Goal: Find specific page/section: Find specific page/section

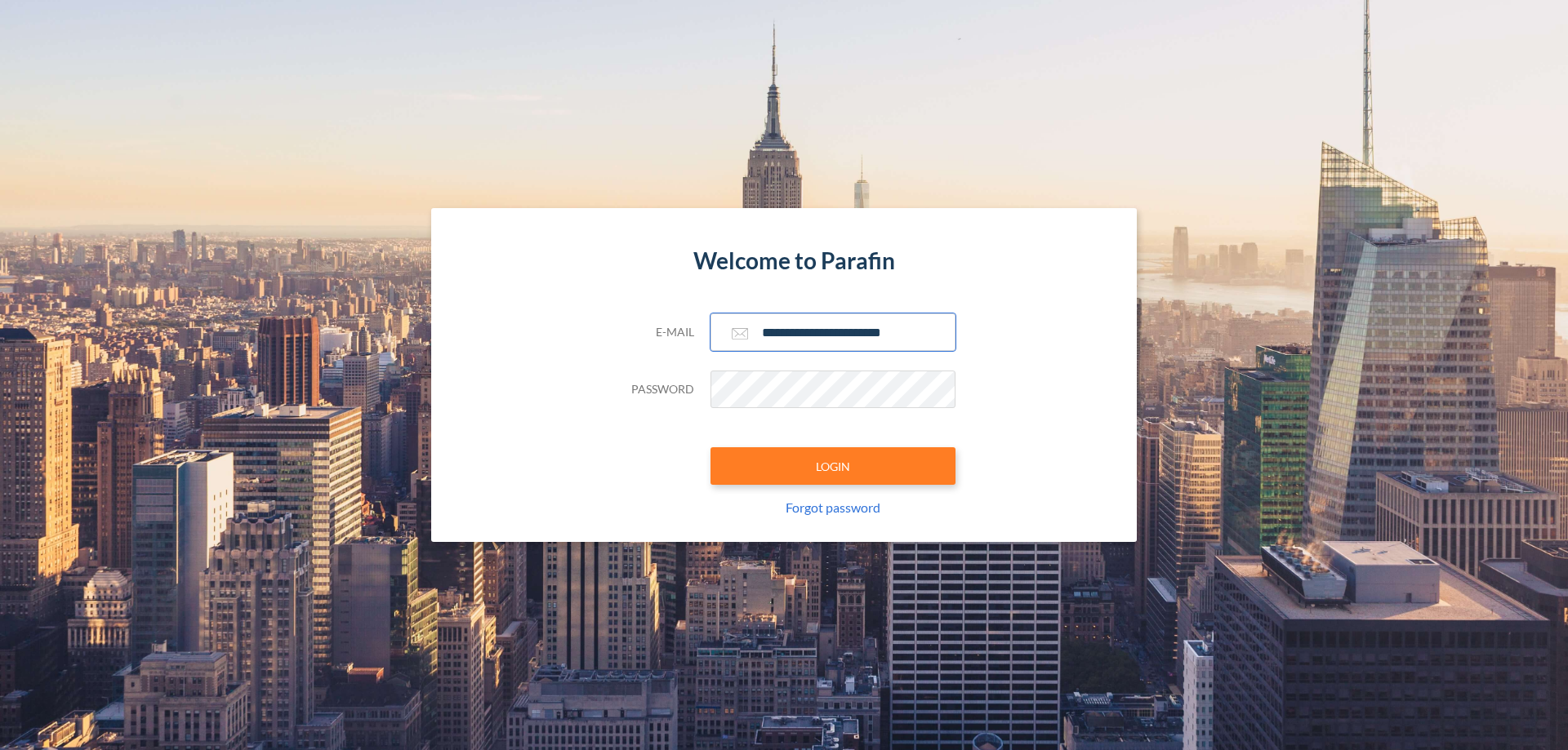
type input "**********"
click at [833, 466] on button "LOGIN" at bounding box center [833, 466] width 245 height 38
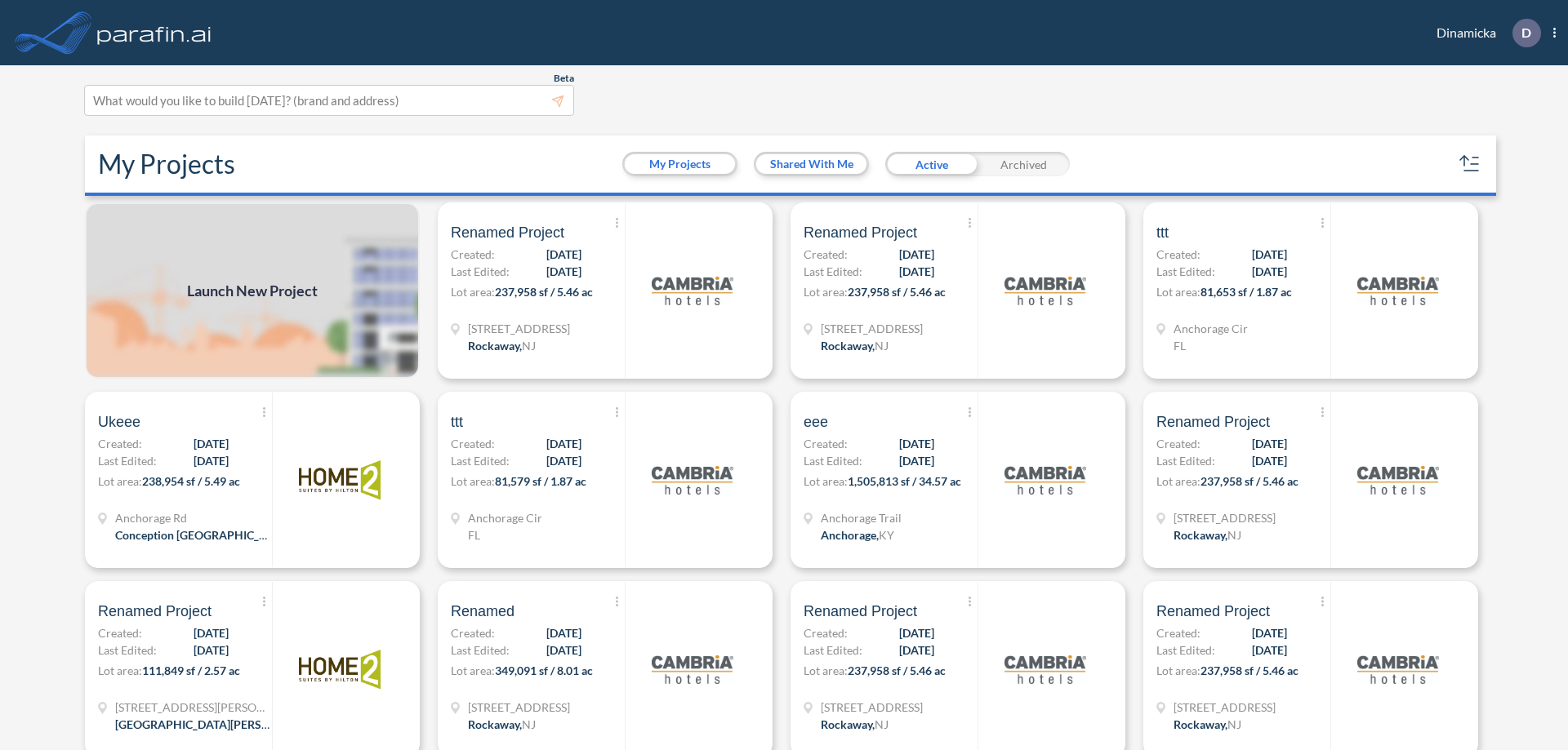
scroll to position [4, 0]
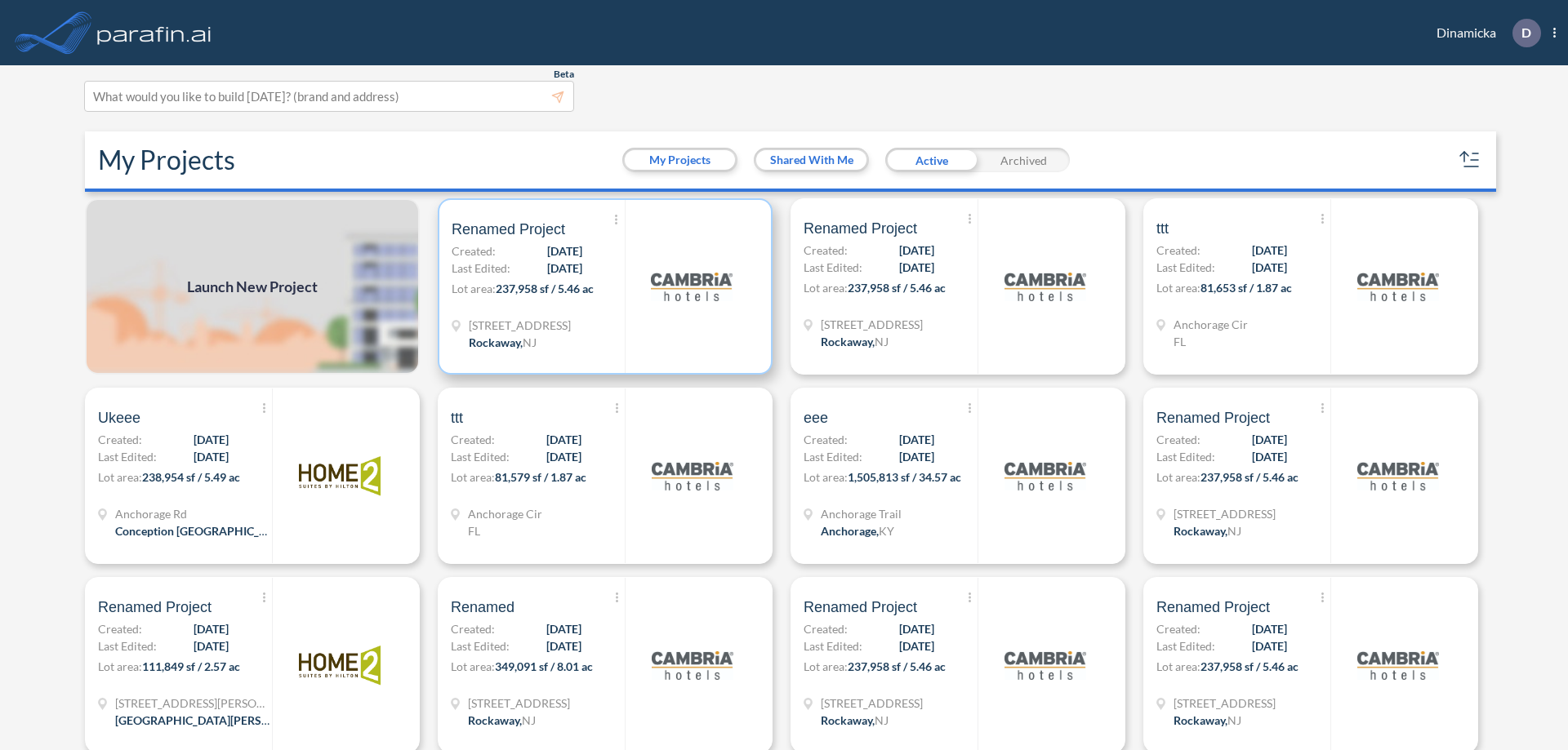
click at [602, 287] on p "Lot area: 237,958 sf / 5.46 ac" at bounding box center [538, 291] width 173 height 23
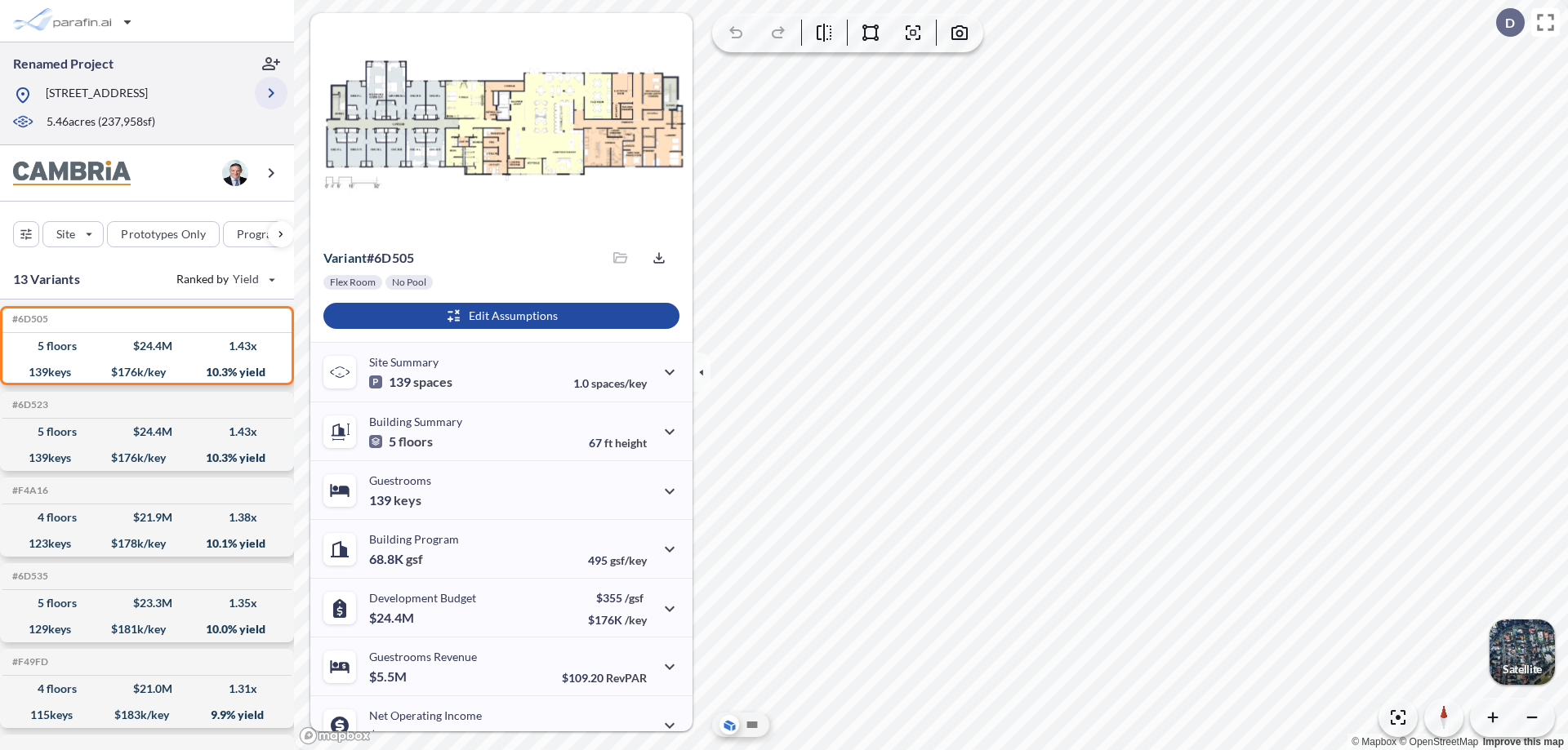
click at [271, 99] on icon "button" at bounding box center [271, 94] width 20 height 20
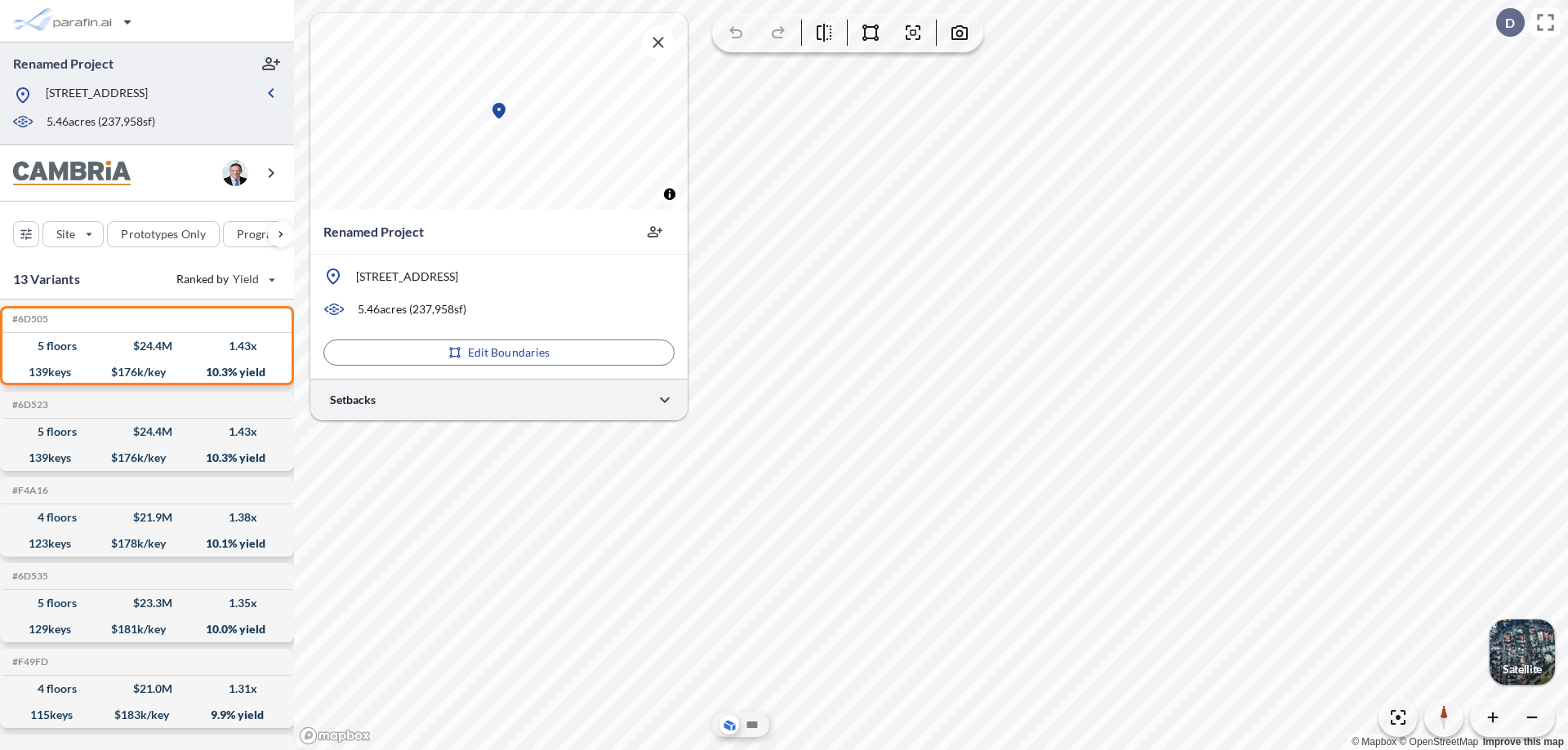
click at [499, 399] on div at bounding box center [498, 399] width 377 height 41
